Goal: Information Seeking & Learning: Compare options

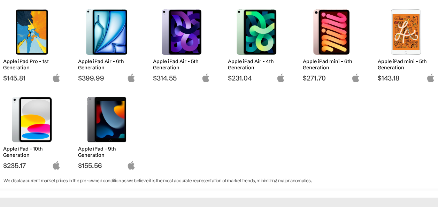
scroll to position [188, 0]
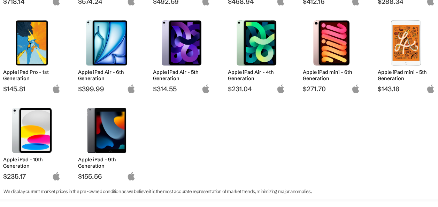
click at [93, 161] on h2 "Apple iPad - 9th Generation" at bounding box center [107, 163] width 58 height 13
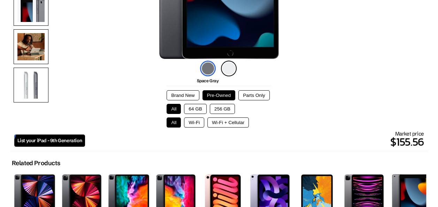
scroll to position [169, 0]
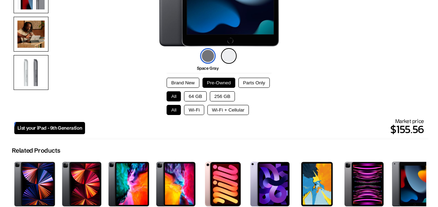
click at [188, 97] on button "64 GB" at bounding box center [195, 96] width 23 height 10
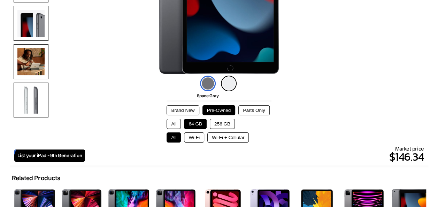
scroll to position [141, 0]
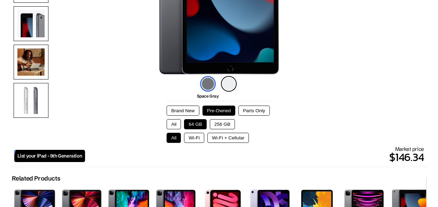
click at [192, 136] on button "Wi-Fi" at bounding box center [194, 138] width 20 height 10
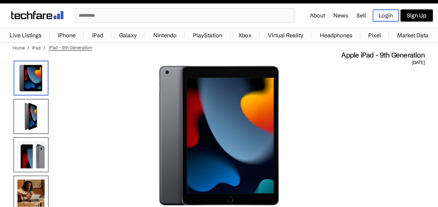
scroll to position [9, 0]
